Goal: Information Seeking & Learning: Learn about a topic

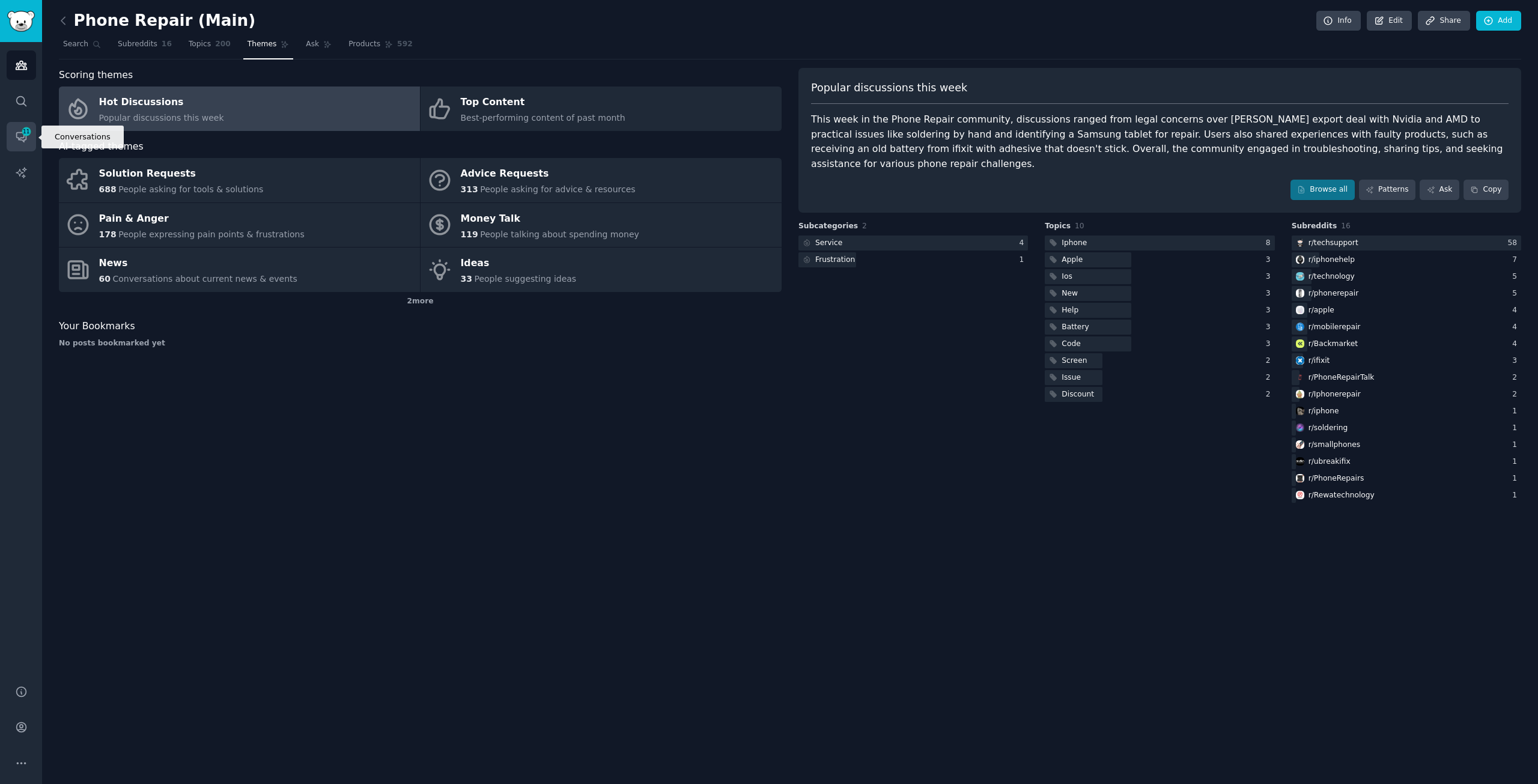
click at [28, 132] on span "11" at bounding box center [26, 131] width 11 height 8
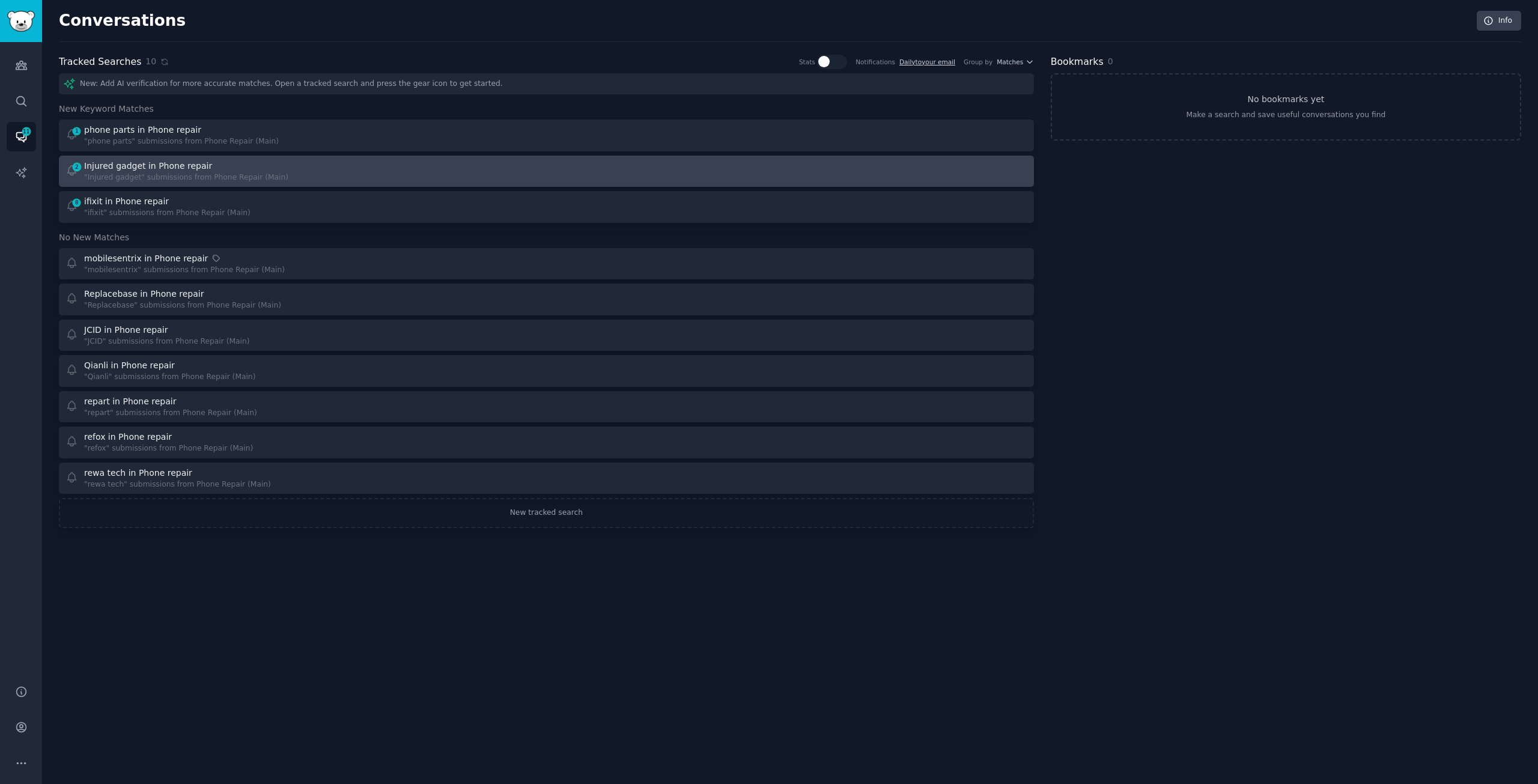
click at [257, 169] on div "Injured gadget in Phone repair" at bounding box center [186, 165] width 204 height 13
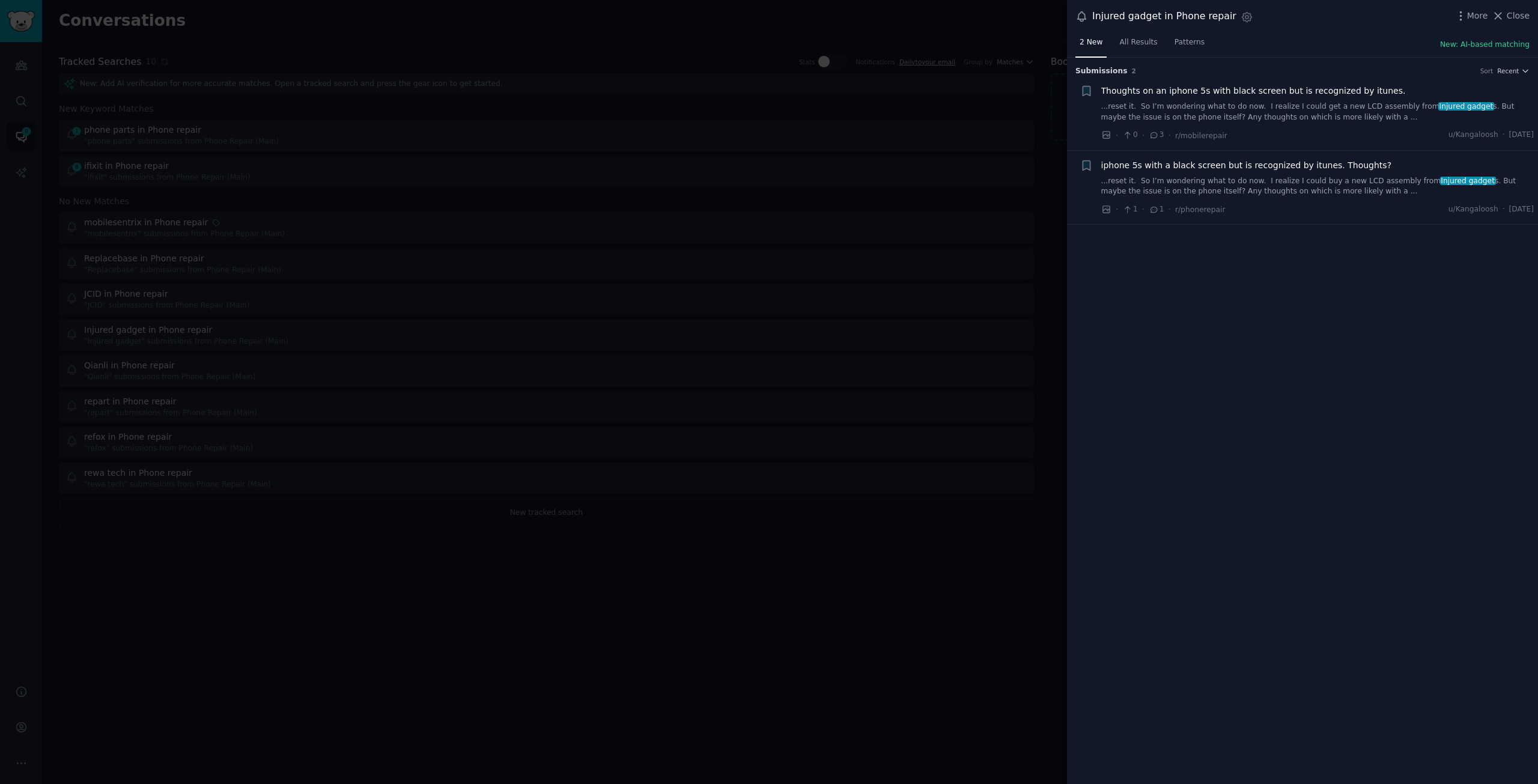
click at [594, 680] on div at bounding box center [769, 392] width 1538 height 784
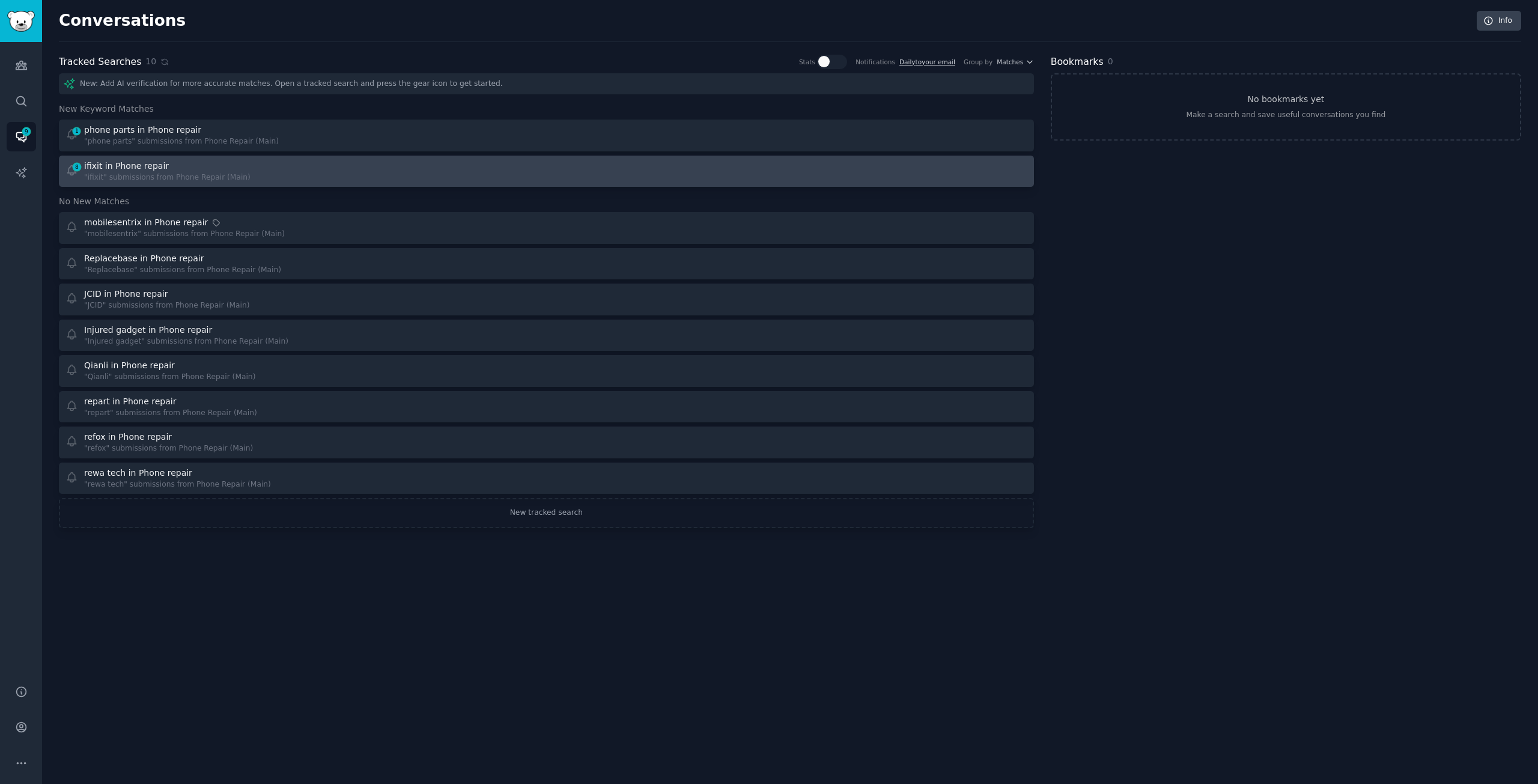
click at [315, 171] on div "8 ifixit in Phone repair "ifixit" submissions from Phone Repair (Main)" at bounding box center [302, 171] width 473 height 24
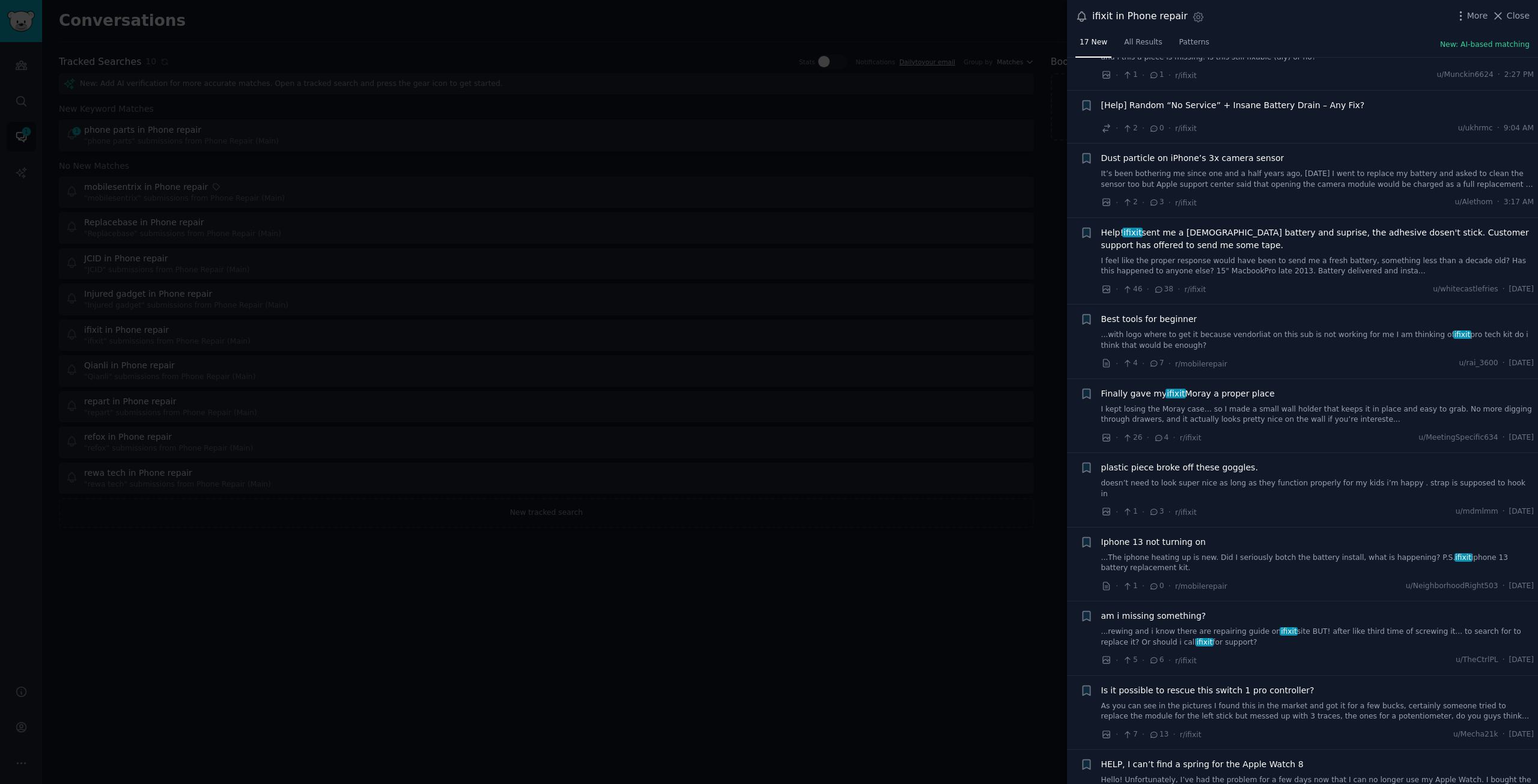
scroll to position [120, 0]
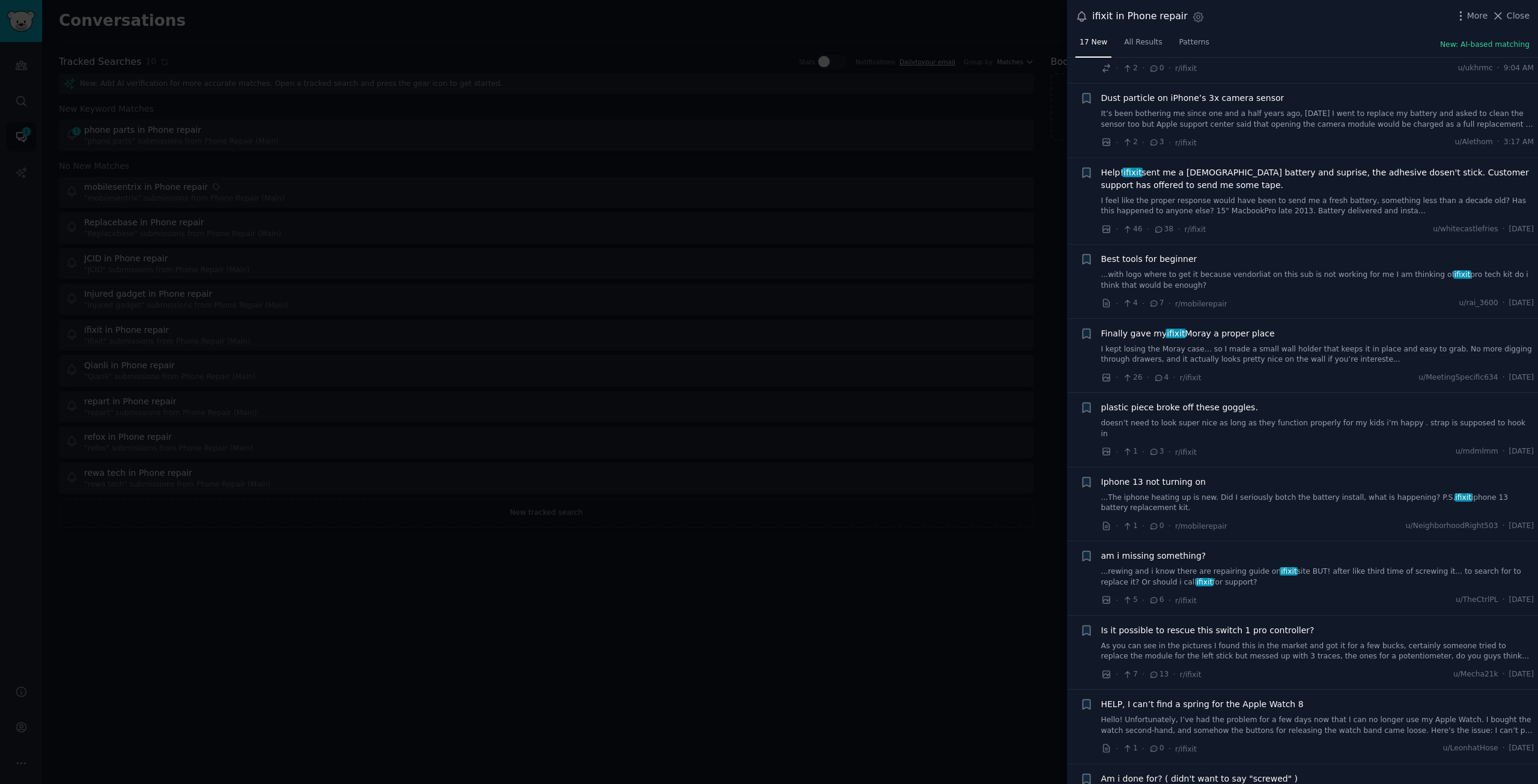
click at [1247, 268] on div "Best tools for beginner ...with logo where to get it because vendorliat on this…" at bounding box center [1317, 271] width 433 height 38
click at [1239, 277] on link "...with logo where to get it because vendorliat on this sub is not working for …" at bounding box center [1317, 280] width 433 height 21
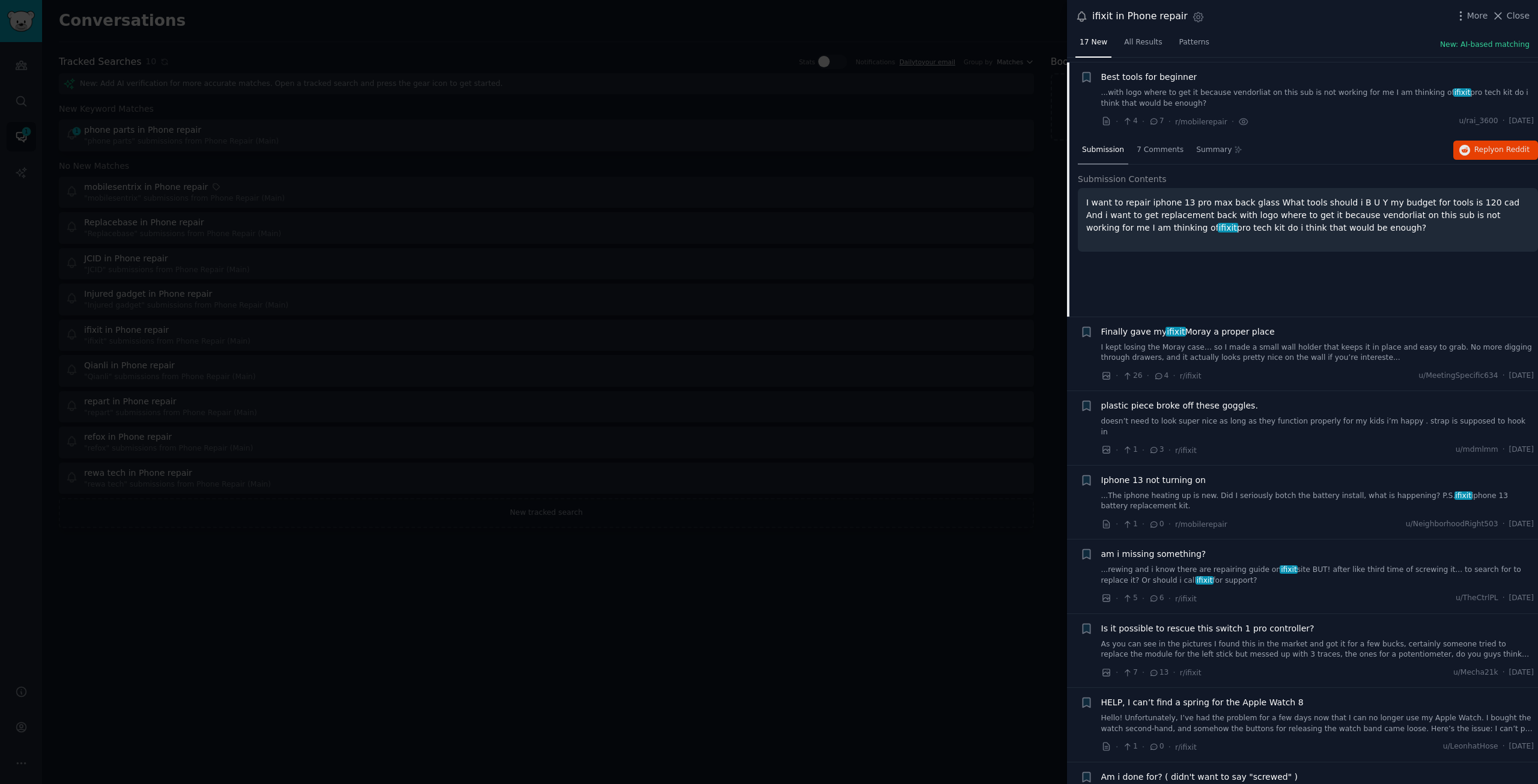
scroll to position [307, 0]
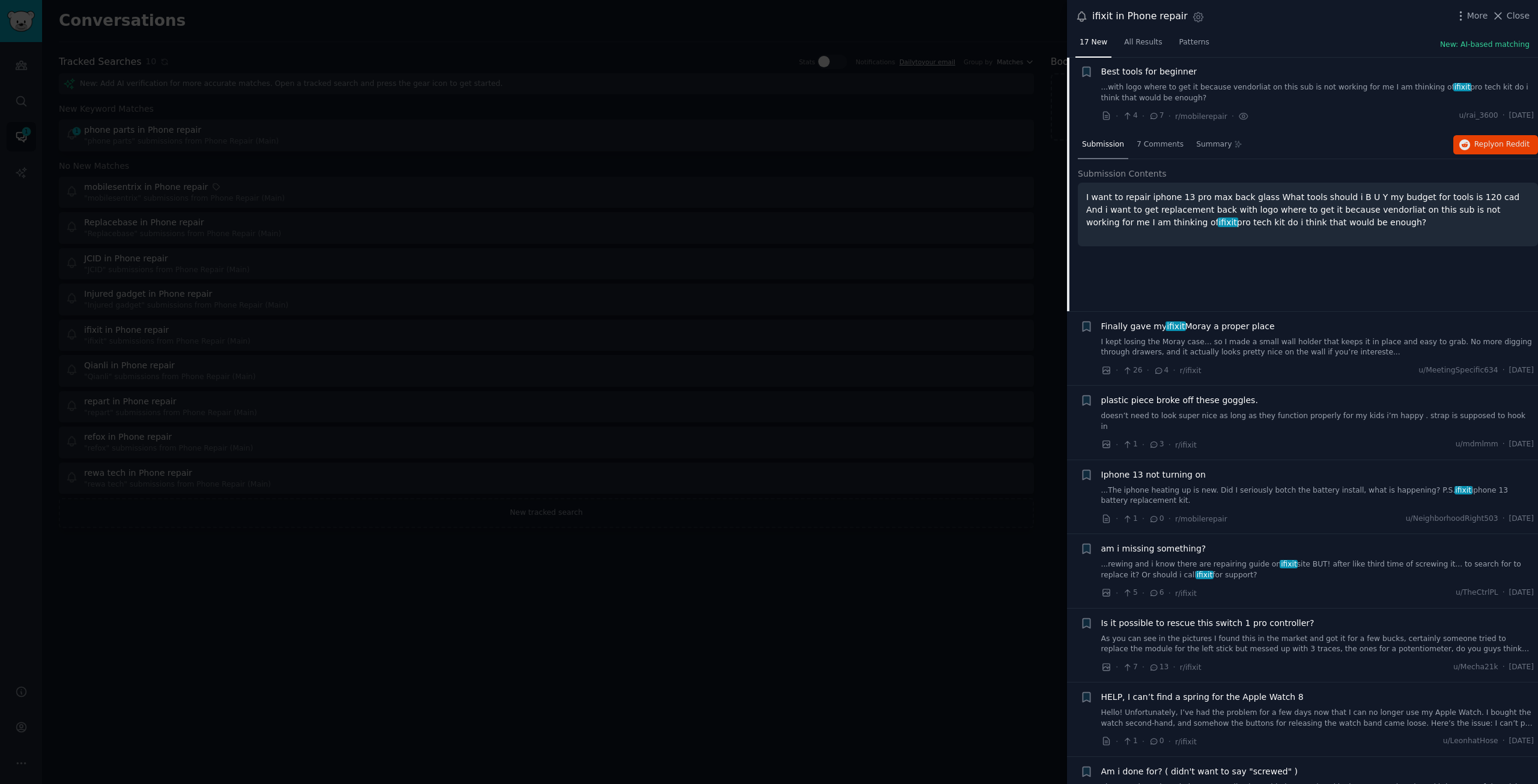
drag, startPoint x: 1168, startPoint y: 200, endPoint x: 1373, endPoint y: 226, distance: 206.6
click at [1373, 226] on p "I want to repair iphone 13 pro max back glass What tools should i B U Y my budg…" at bounding box center [1308, 210] width 444 height 38
click at [1481, 149] on span "Reply on Reddit" at bounding box center [1502, 145] width 55 height 11
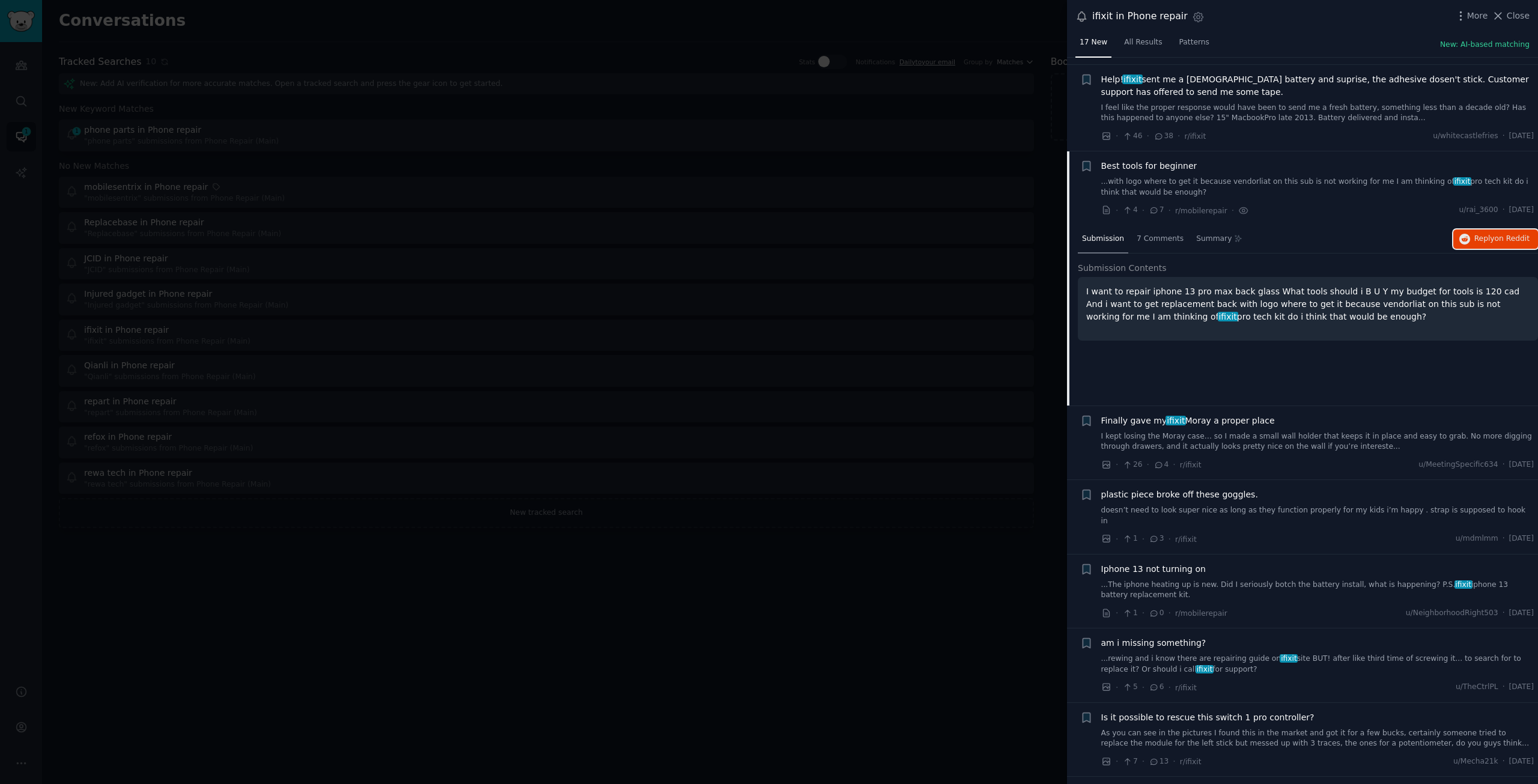
scroll to position [0, 0]
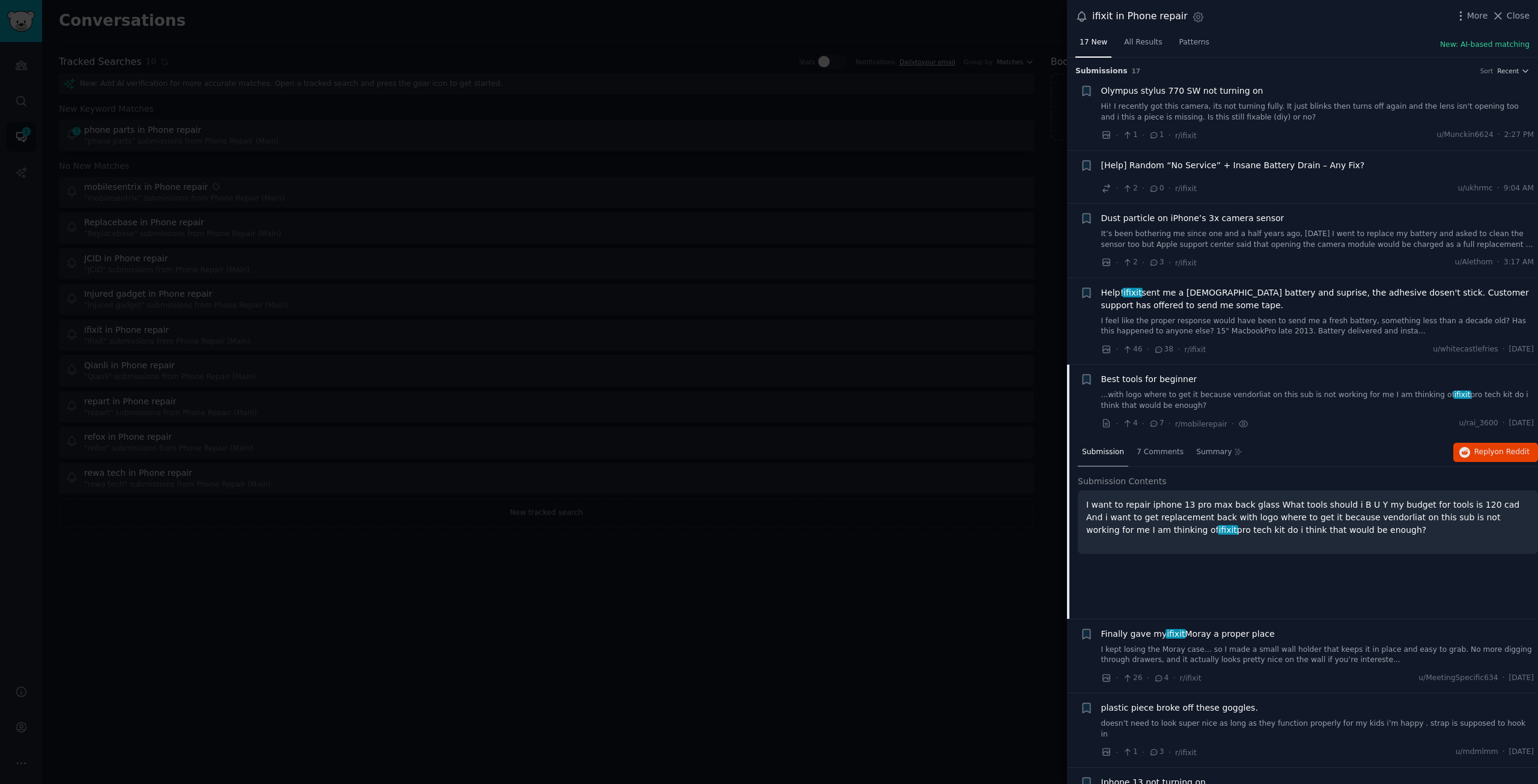
click at [738, 610] on div at bounding box center [769, 392] width 1538 height 784
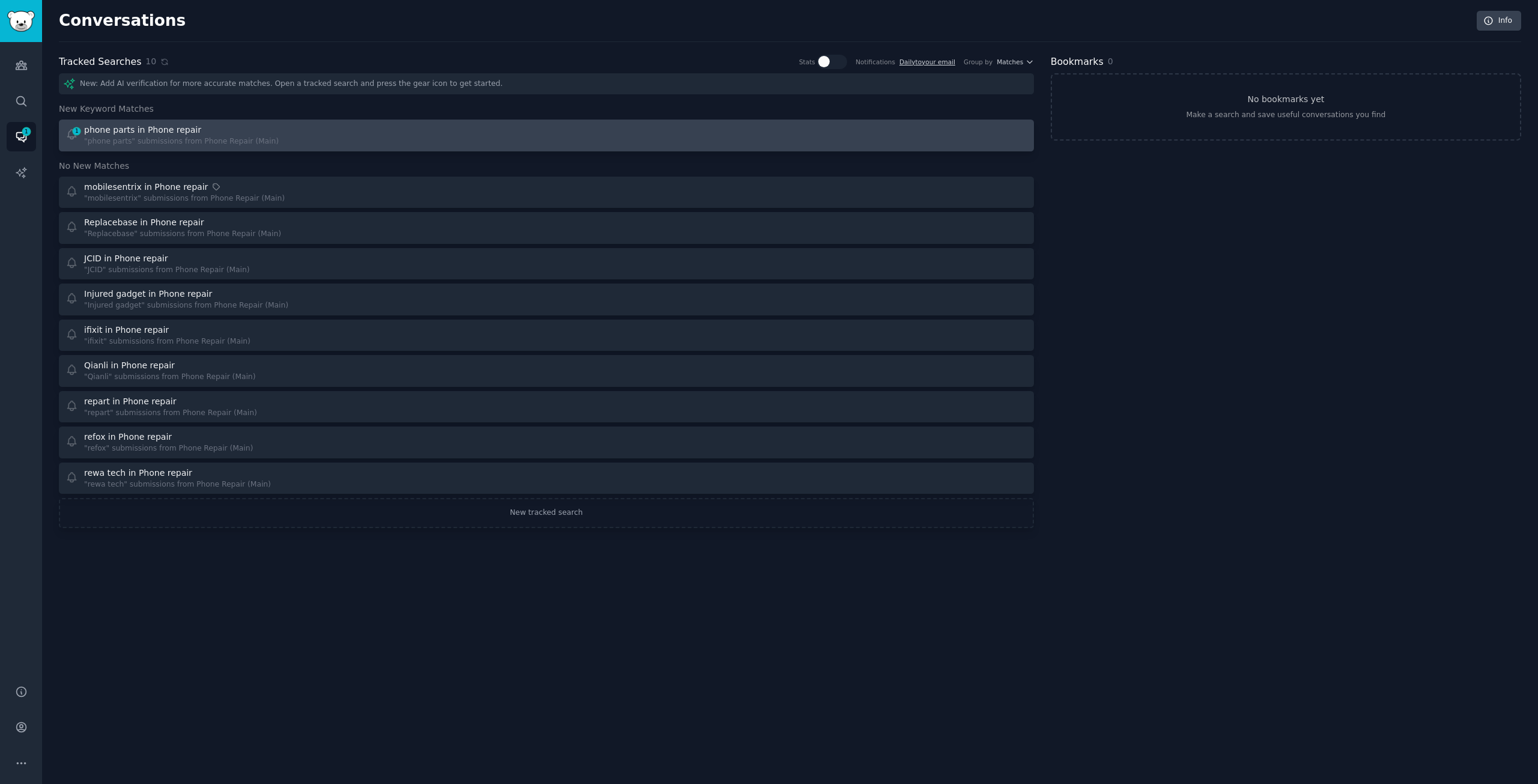
click at [182, 143] on div ""phone parts" submissions from Phone Repair (Main)" at bounding box center [181, 141] width 195 height 11
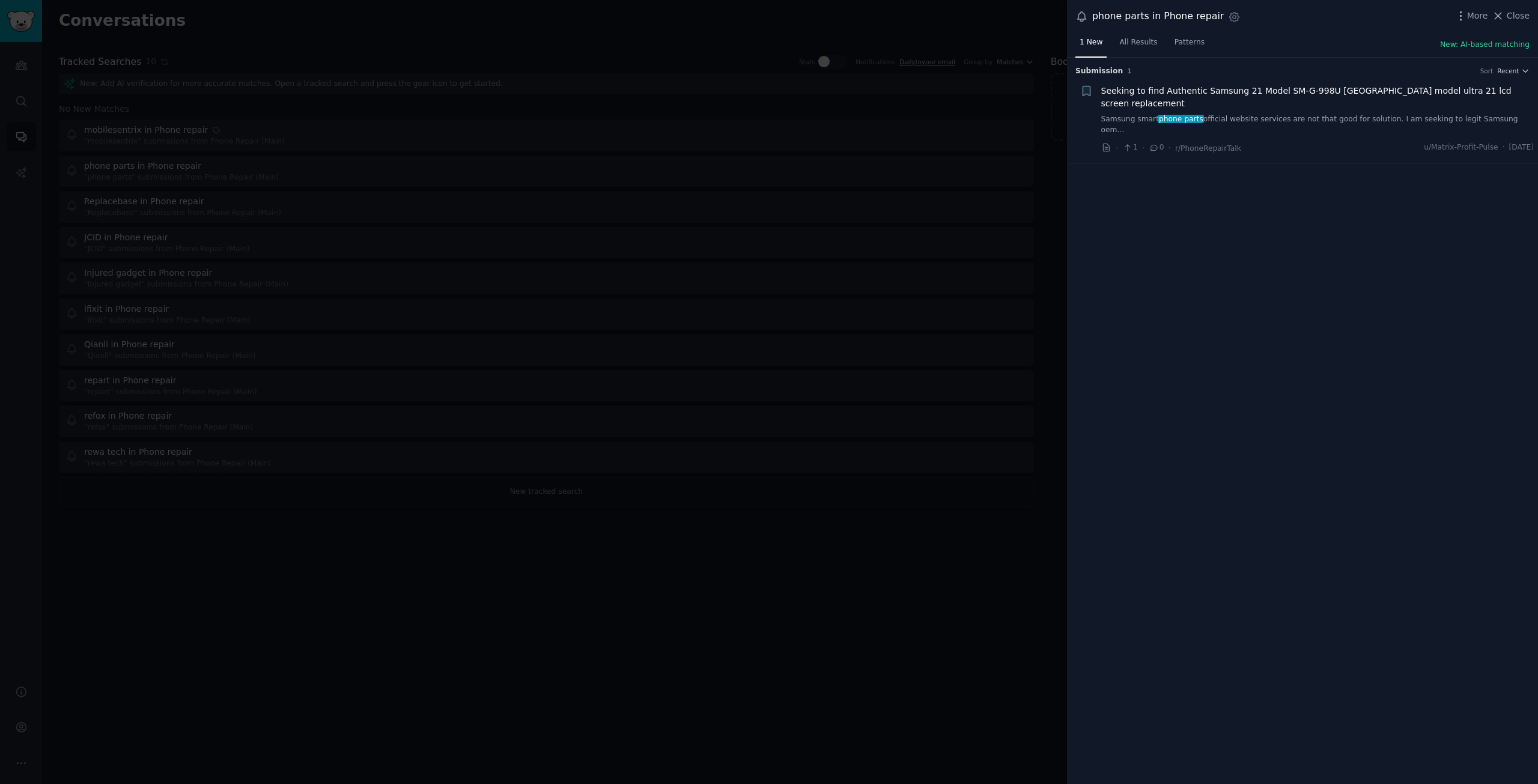
click at [271, 273] on div at bounding box center [769, 392] width 1538 height 784
